Goal: Find specific page/section: Find specific page/section

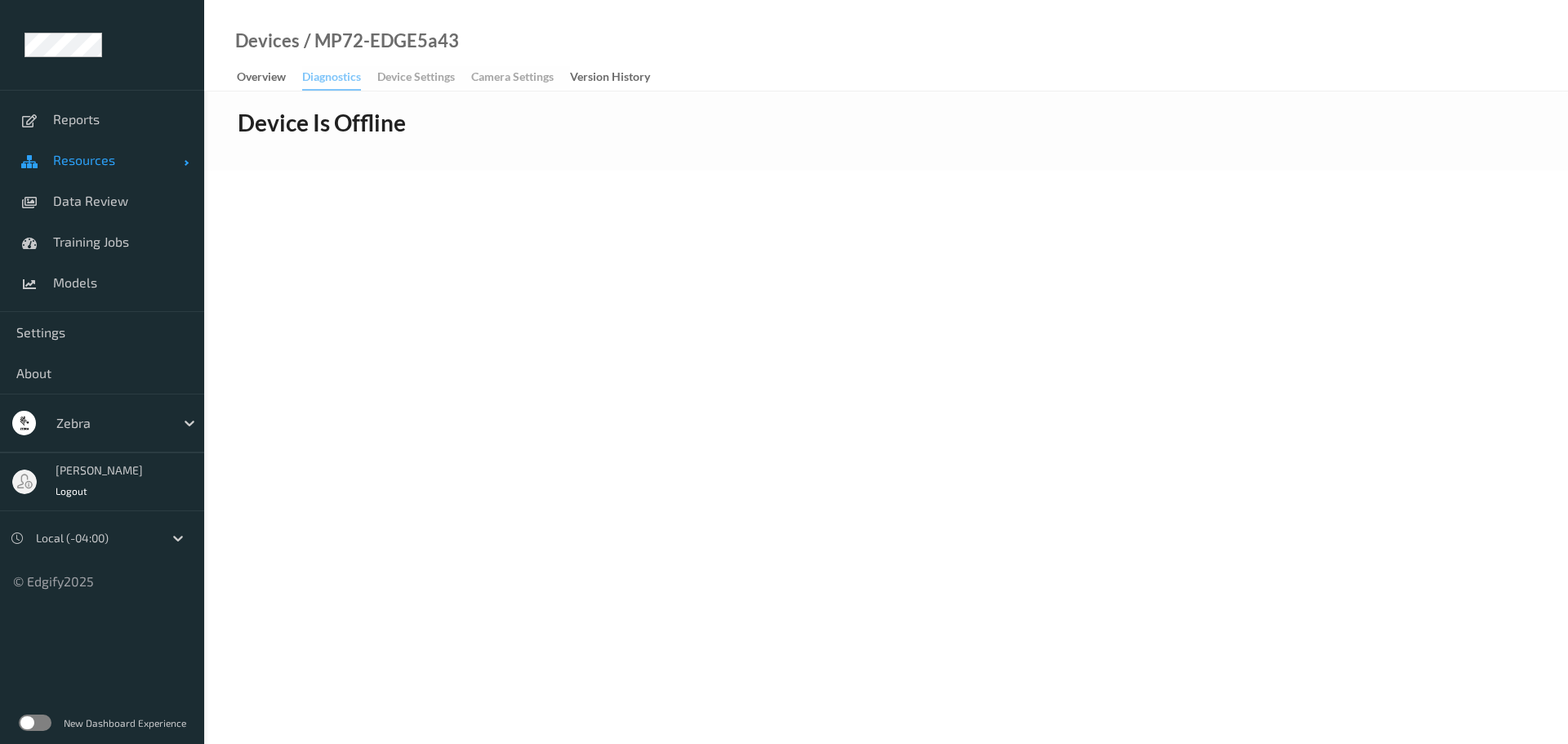
click at [112, 165] on span "Resources" at bounding box center [118, 160] width 131 height 16
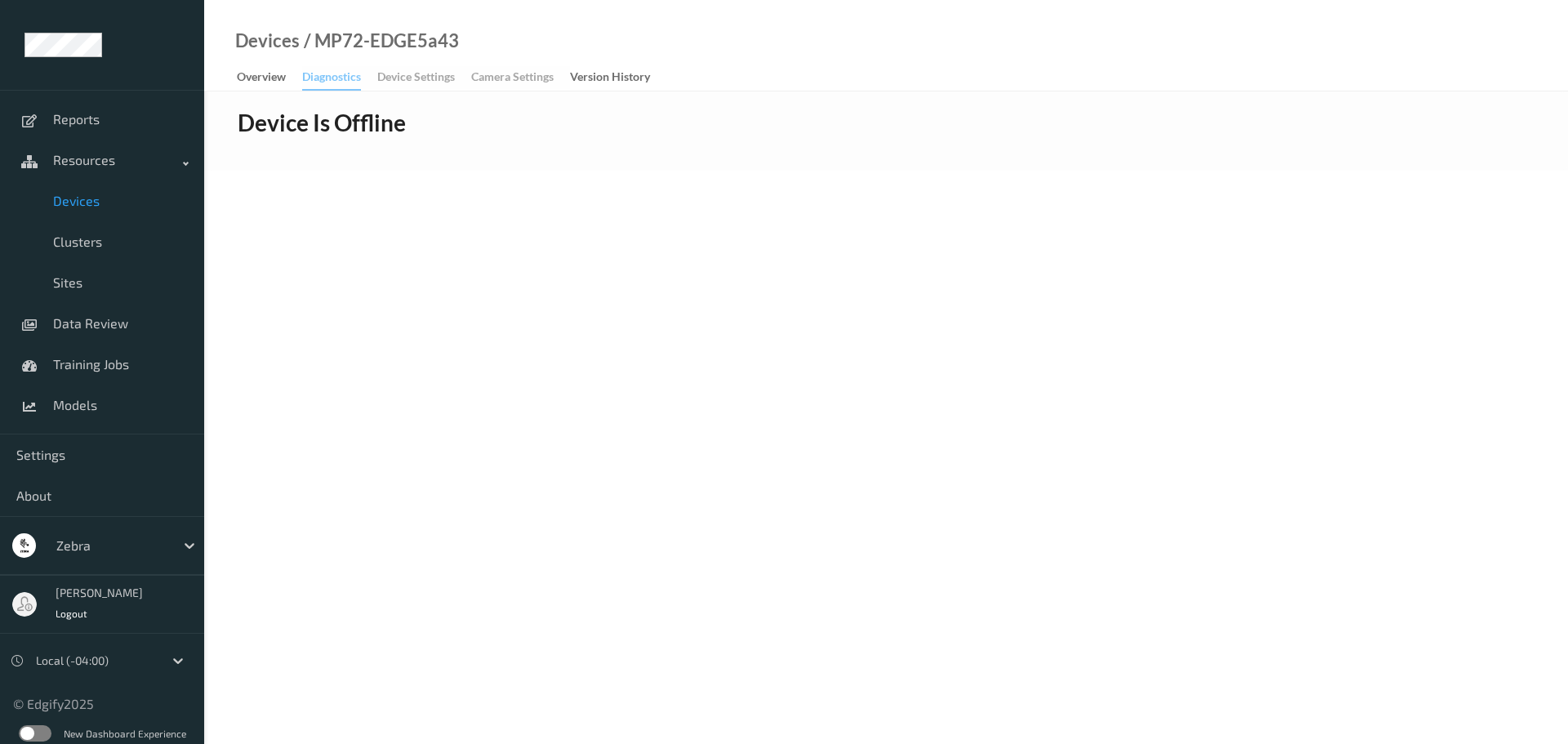
click at [97, 212] on link "Devices" at bounding box center [102, 200] width 204 height 41
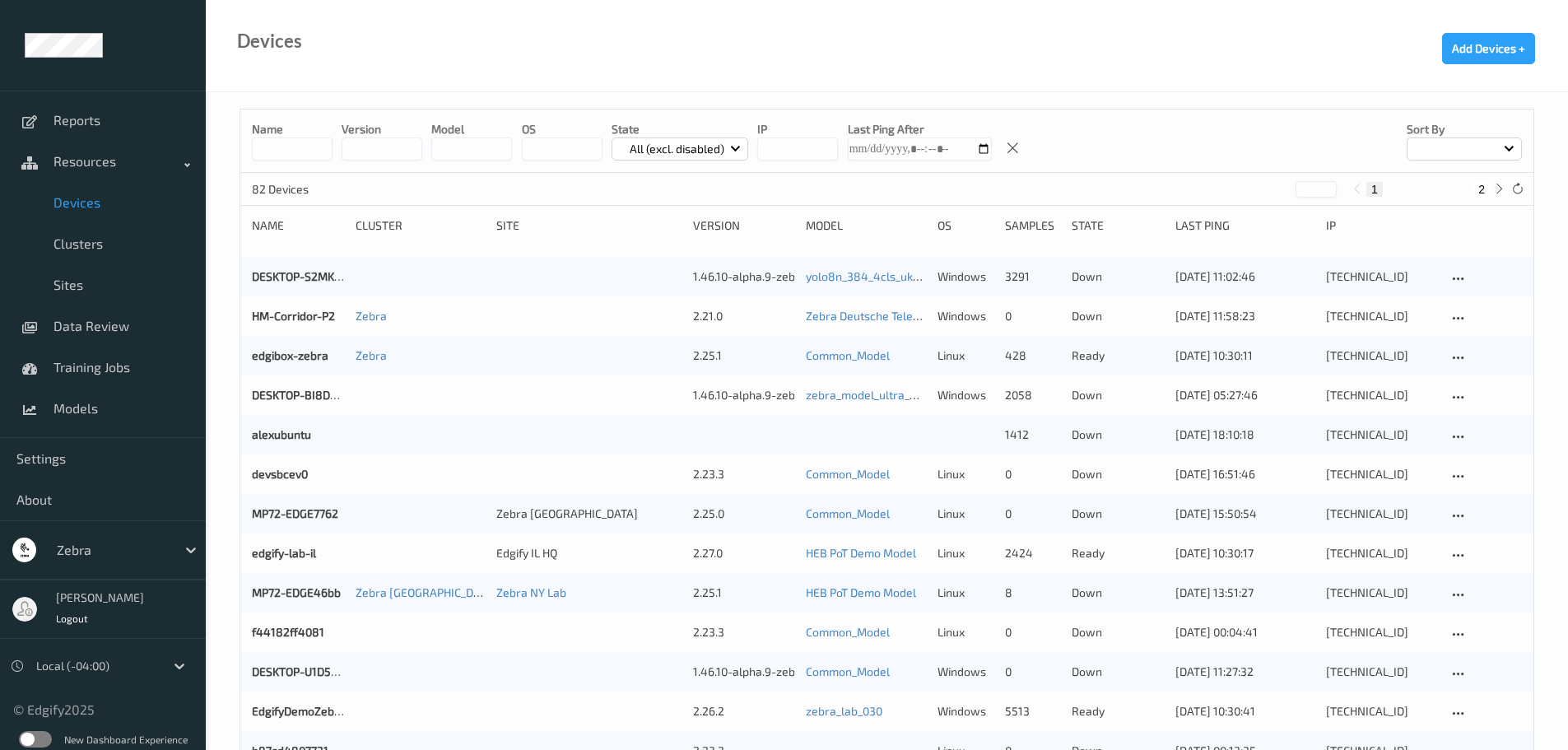
paste input "**********"
click at [270, 152] on input at bounding box center [292, 148] width 81 height 23
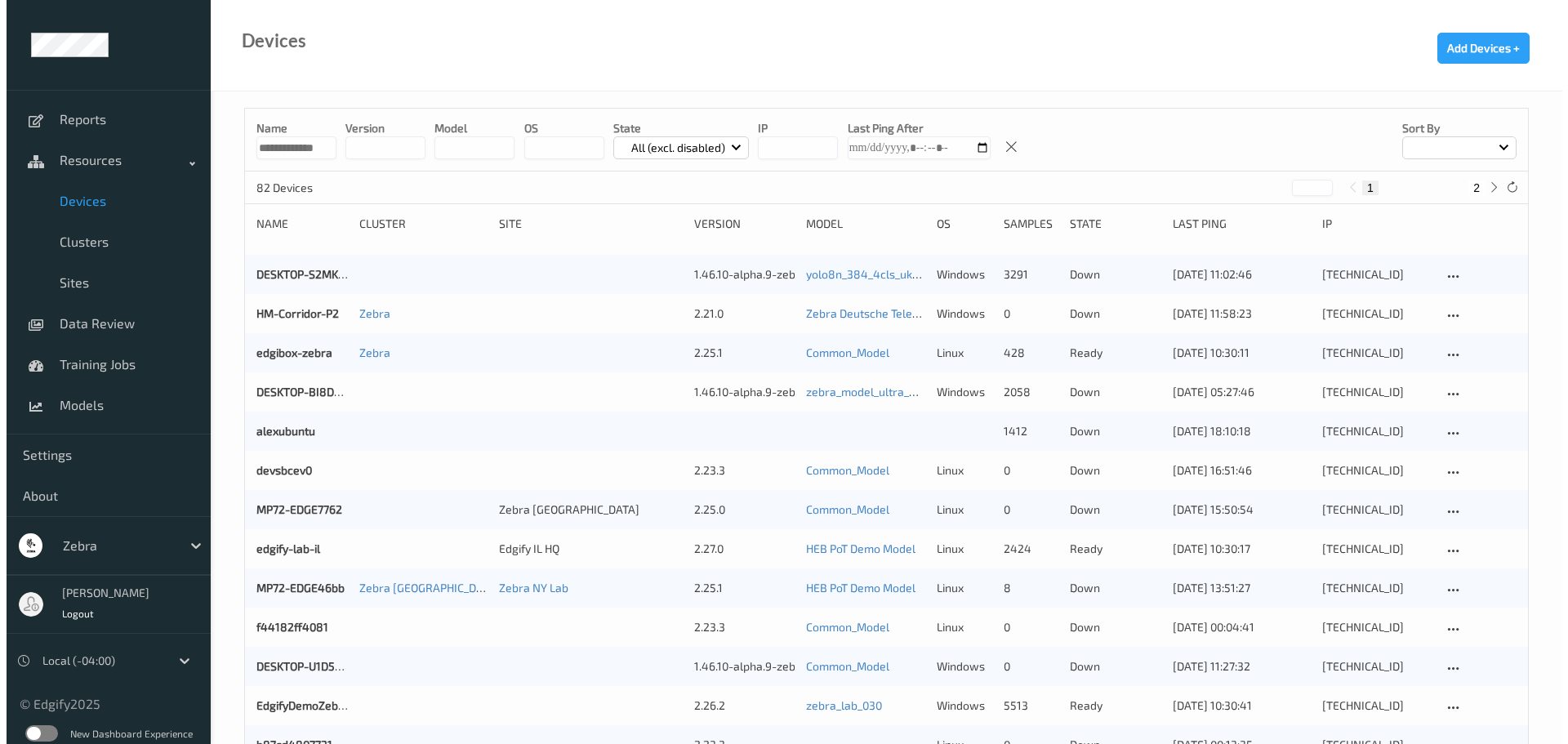
scroll to position [0, 16]
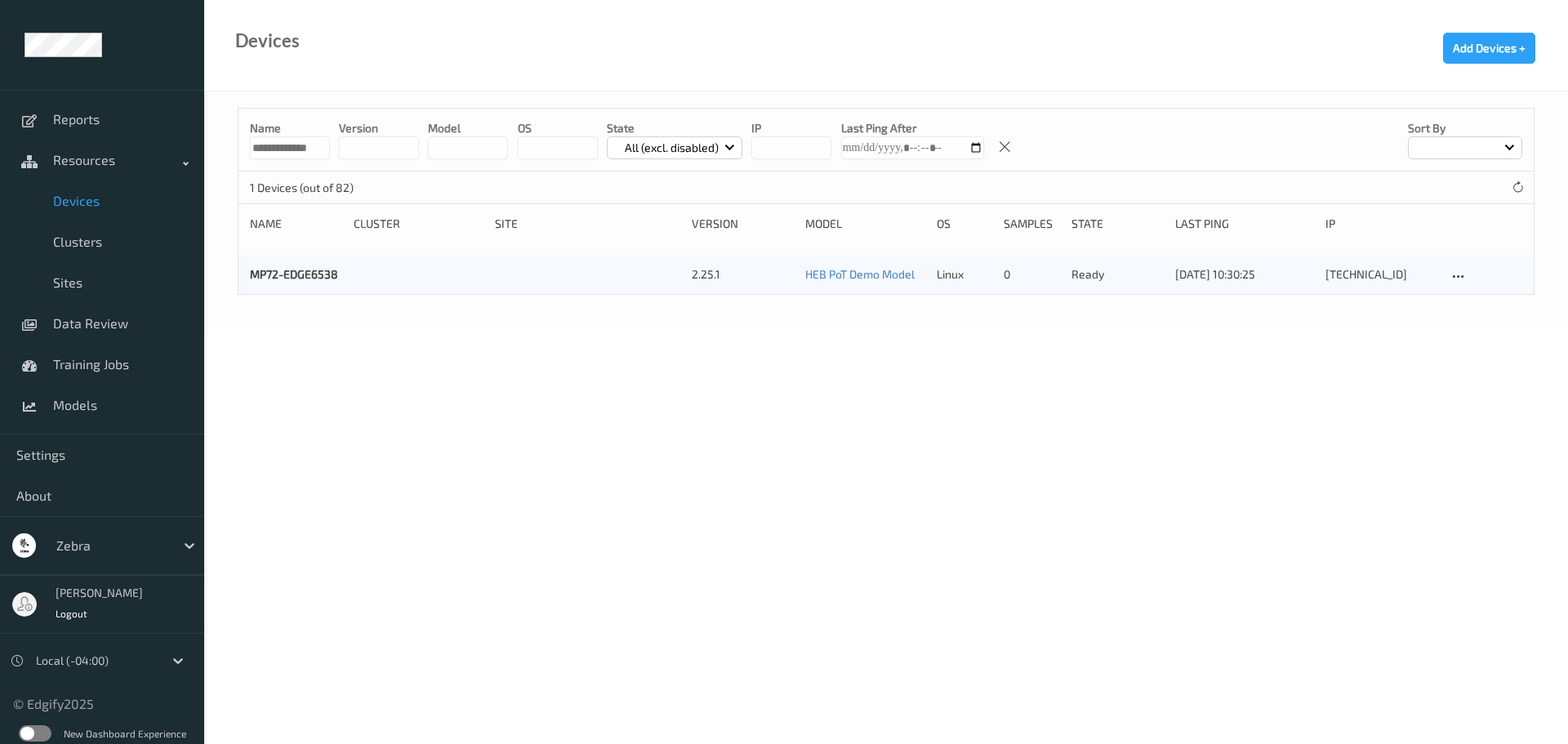
type input "**********"
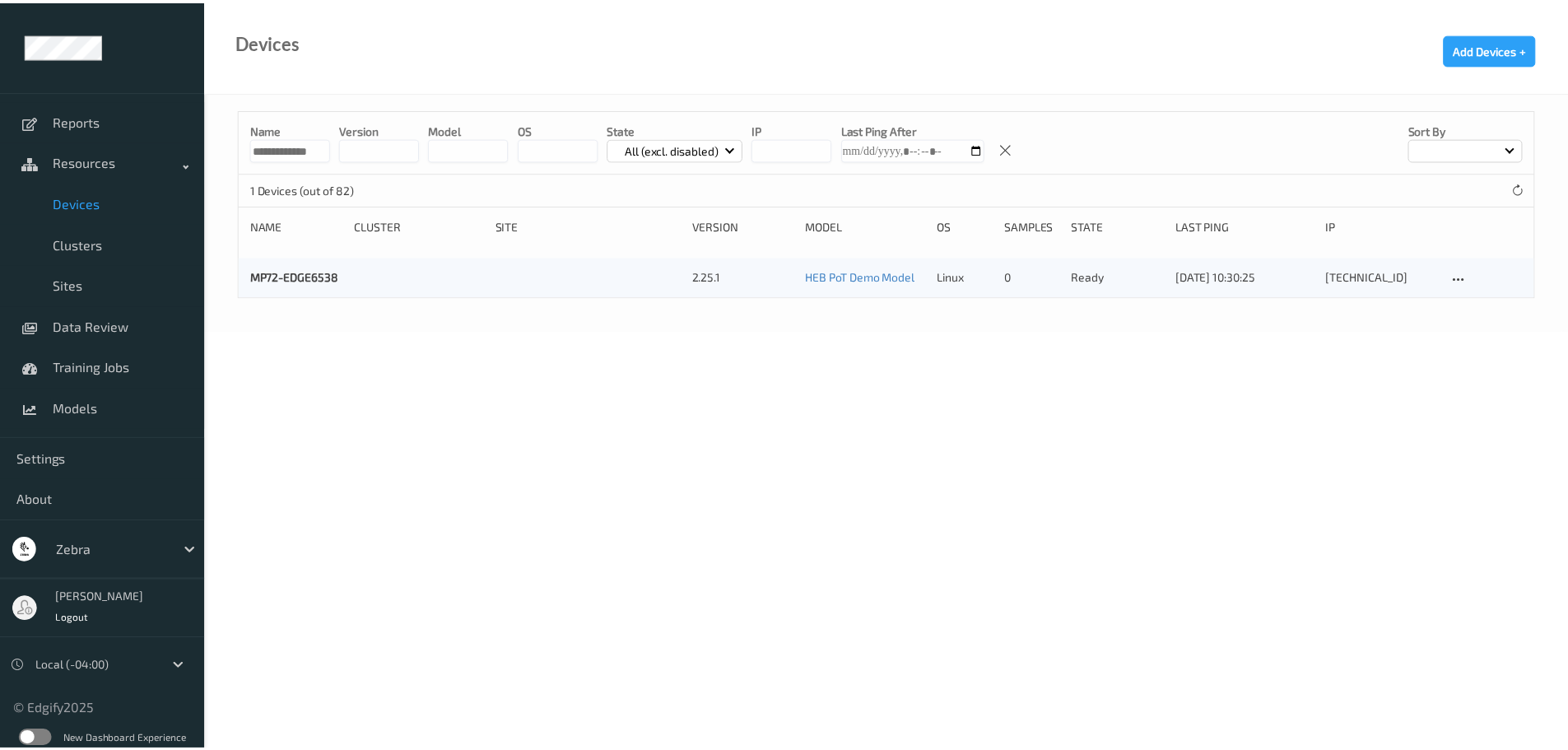
scroll to position [0, 0]
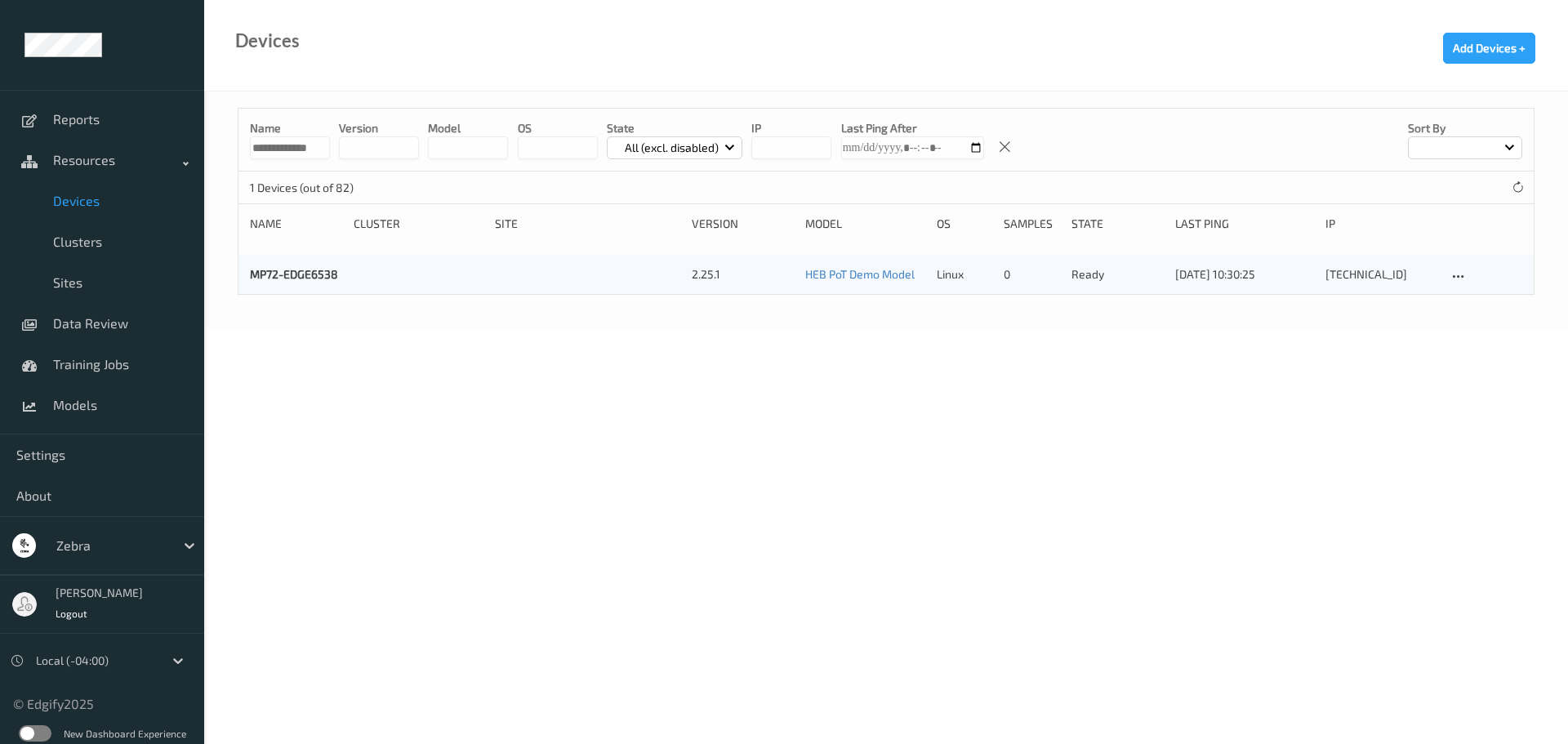
click at [349, 283] on div "MP72-EDGE6538 2.25.1 HEB PoT Demo Model linux 0 ready [DATE] 10:30:25 [TECHNICA…" at bounding box center [886, 274] width 1295 height 39
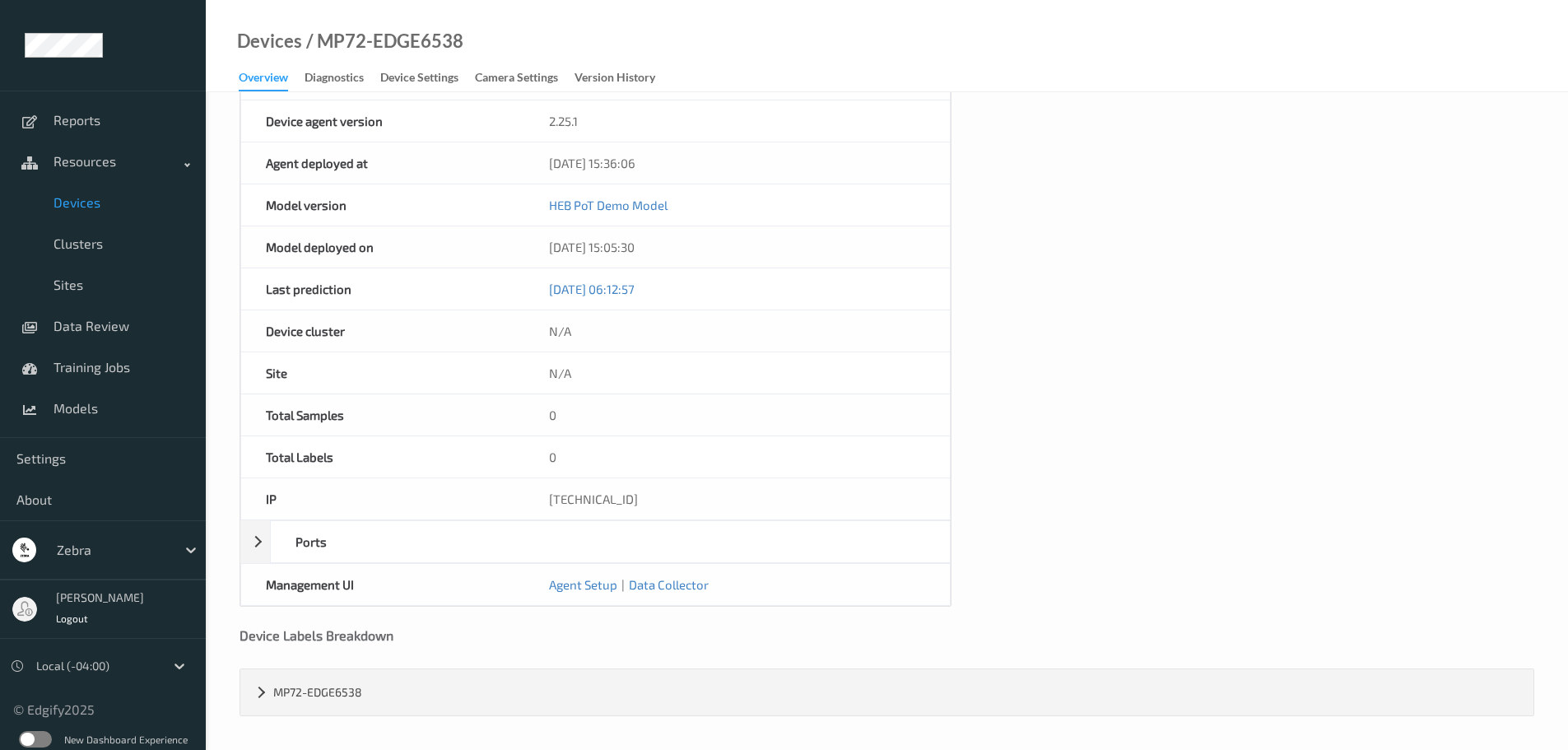
scroll to position [162, 0]
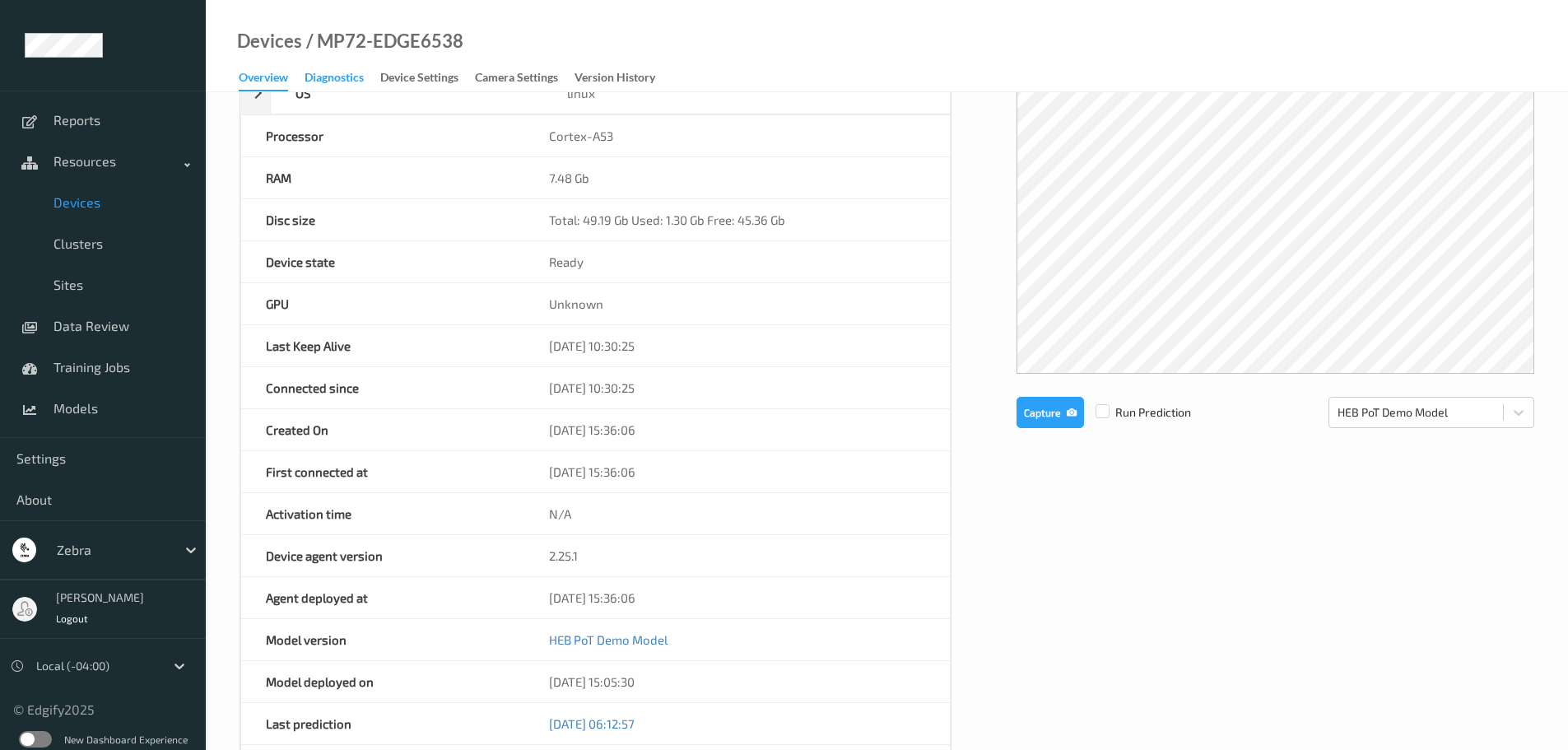
click at [339, 71] on div "Diagnostics" at bounding box center [334, 79] width 59 height 21
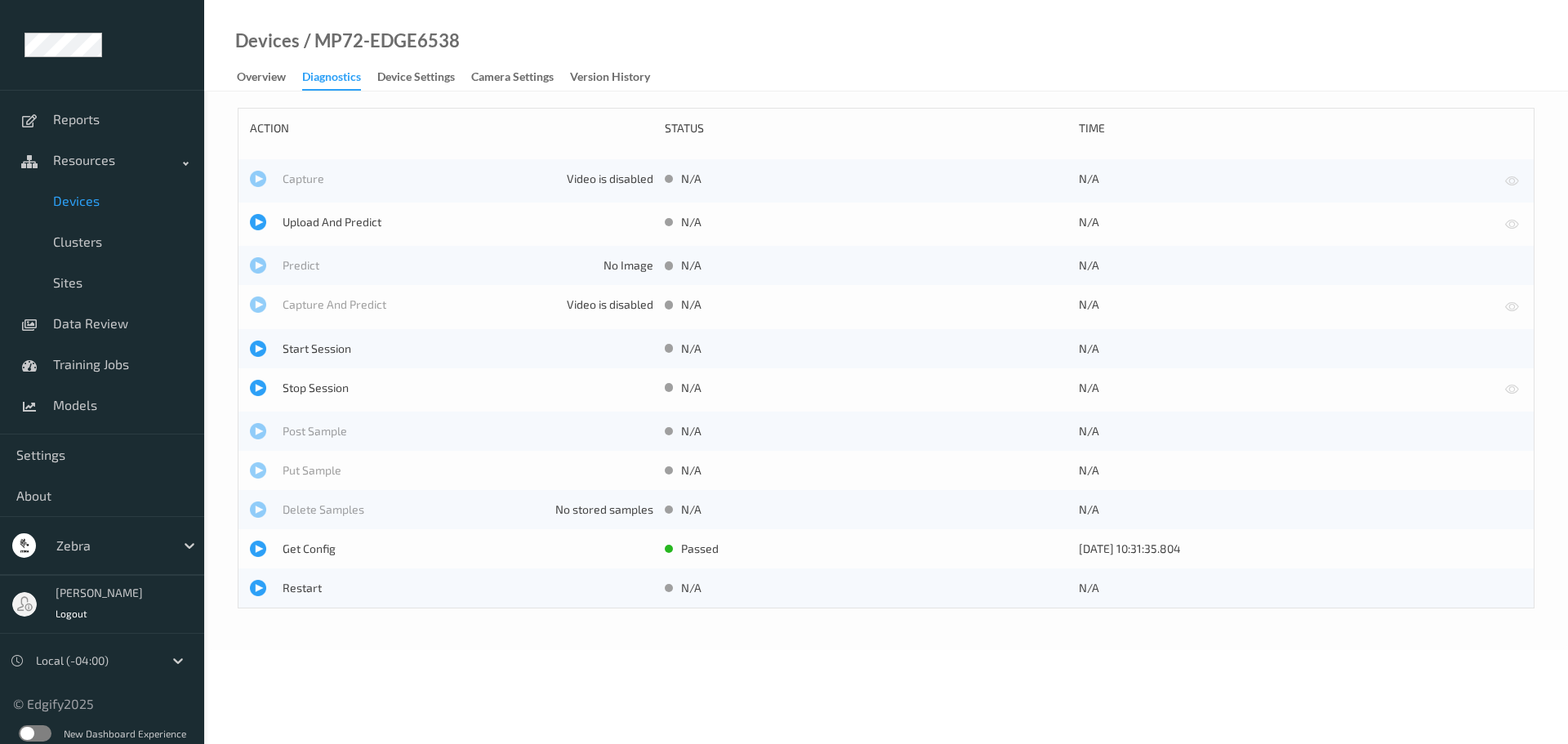
click at [413, 67] on link "Device Settings" at bounding box center [425, 77] width 94 height 23
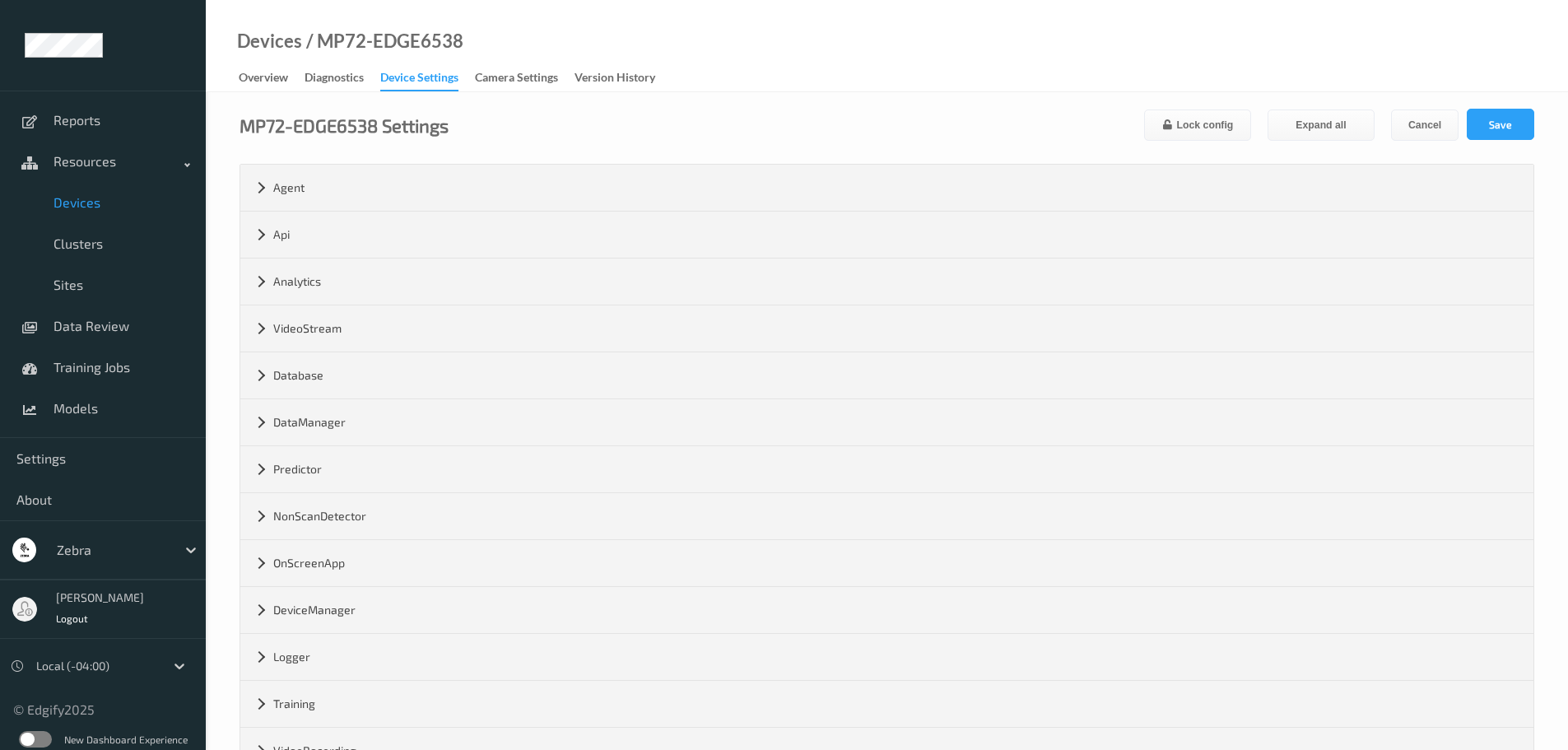
scroll to position [199, 0]
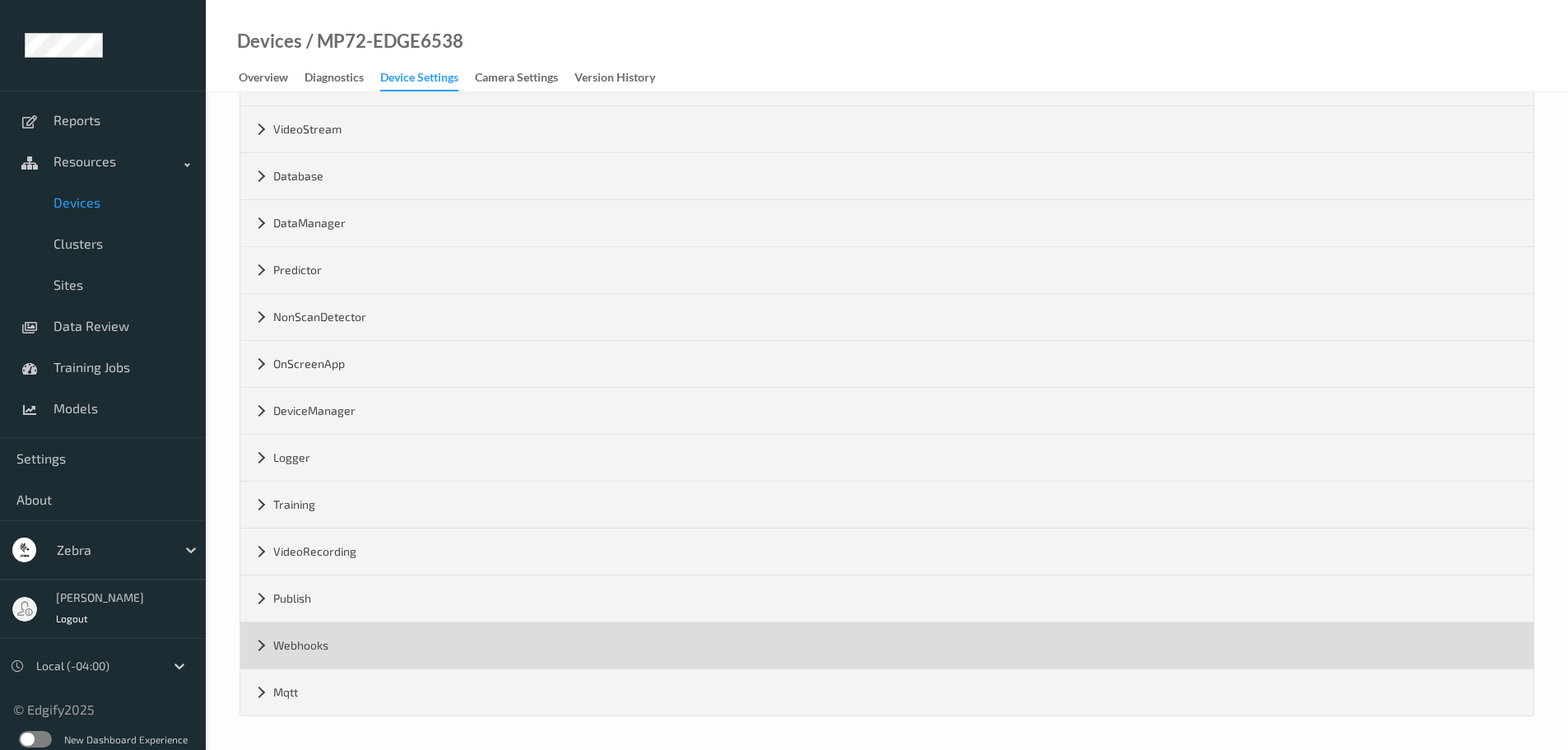
click at [322, 655] on div "Webhooks" at bounding box center [887, 645] width 1293 height 46
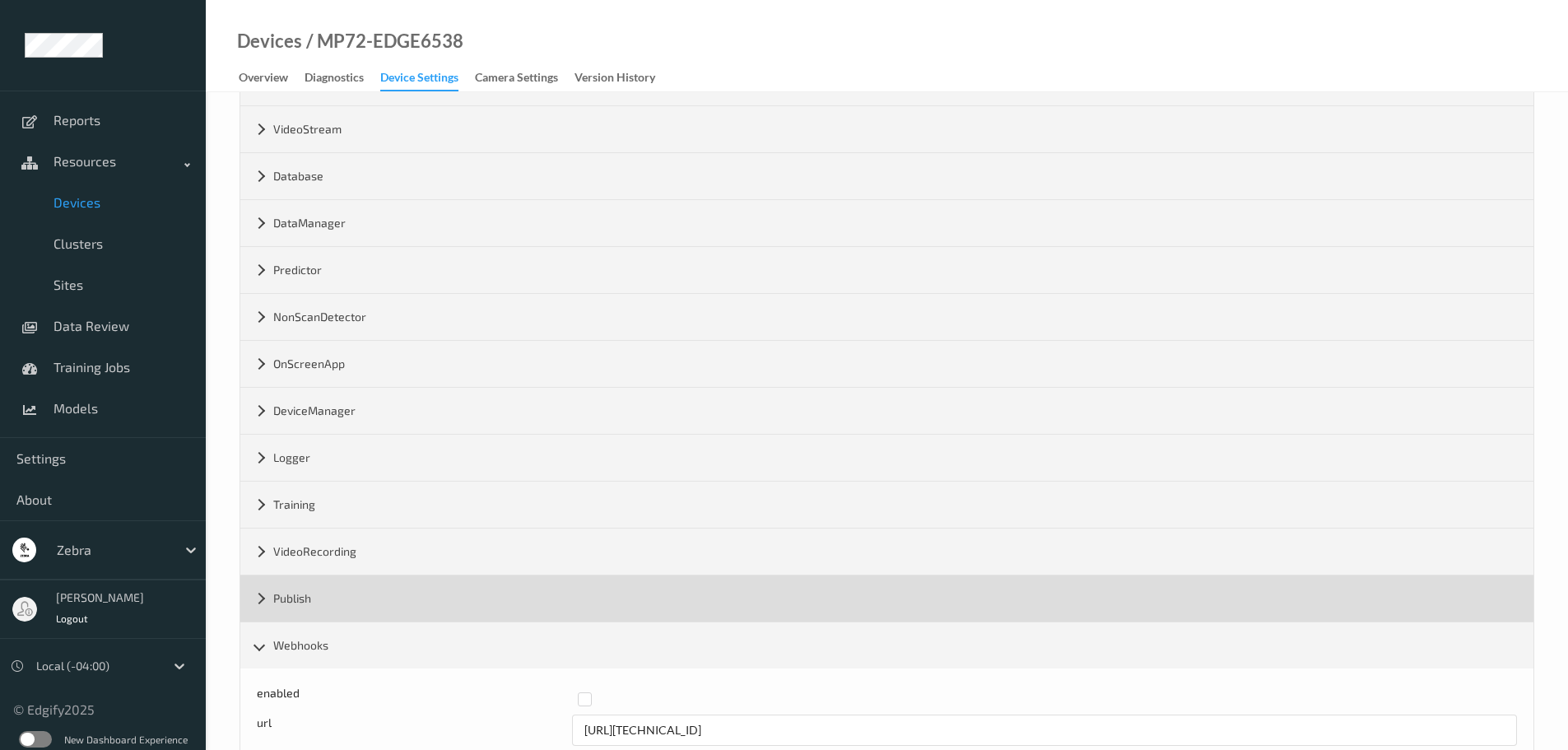
scroll to position [293, 0]
